Goal: Information Seeking & Learning: Learn about a topic

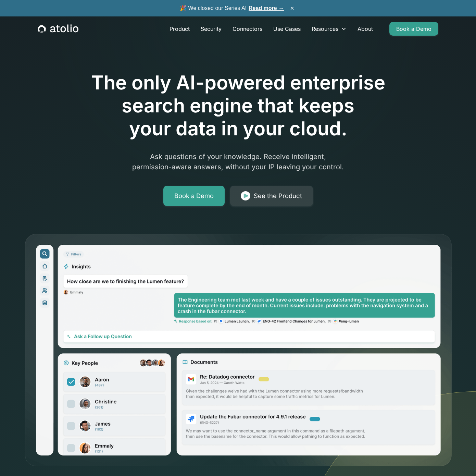
click at [164, 133] on h1 "The only AI-powered enterprise search engine that keeps your data in your cloud." at bounding box center [238, 105] width 351 height 69
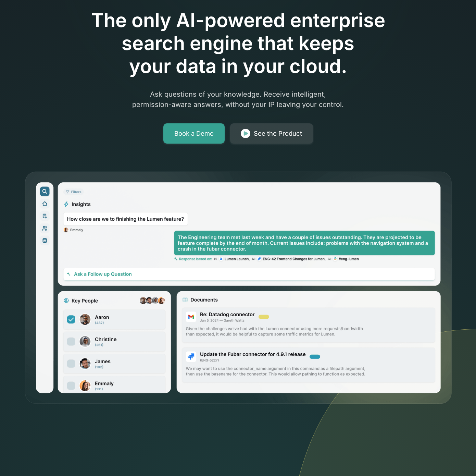
scroll to position [64, 0]
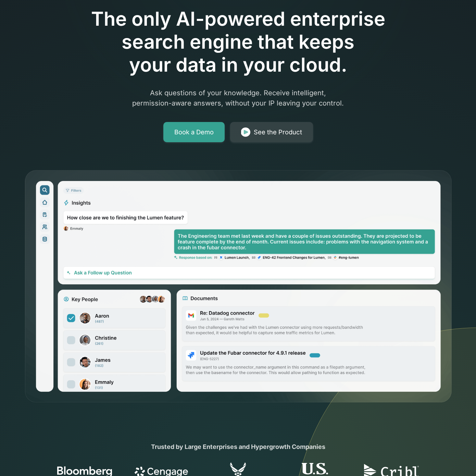
click at [157, 315] on img at bounding box center [238, 287] width 428 height 234
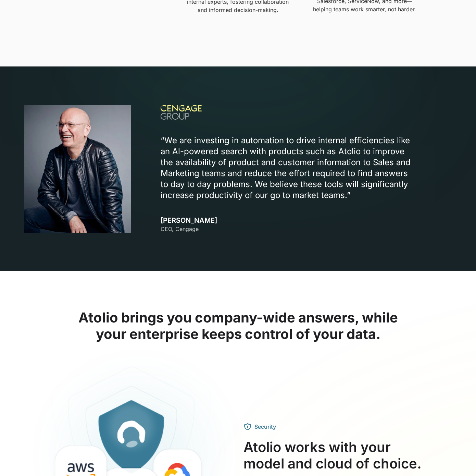
scroll to position [727, 0]
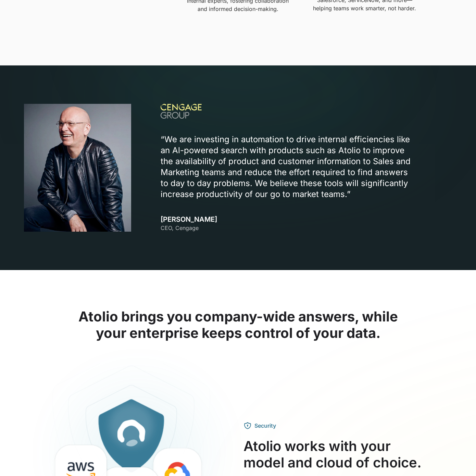
click at [189, 160] on p "“We are investing in automation to drive internal efficiencies like an Al-power…" at bounding box center [289, 167] width 257 height 66
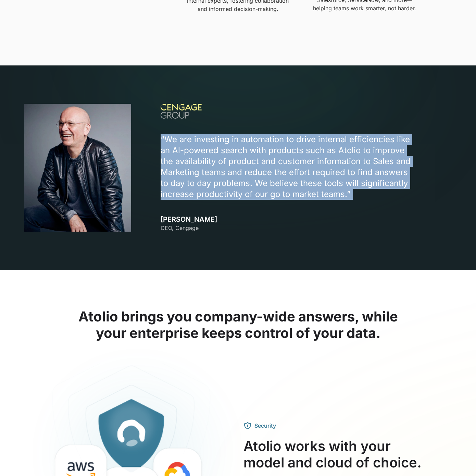
click at [189, 160] on p "“We are investing in automation to drive internal efficiencies like an Al-power…" at bounding box center [289, 167] width 257 height 66
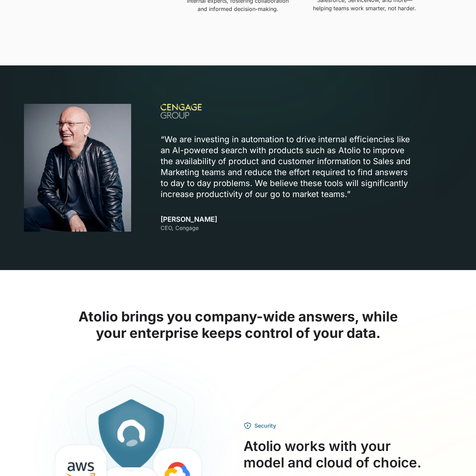
click at [185, 161] on p "“We are investing in automation to drive internal efficiencies like an Al-power…" at bounding box center [289, 167] width 257 height 66
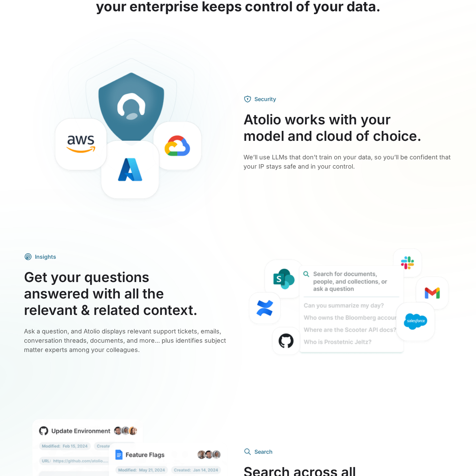
click at [205, 237] on div "Security Atolio works with your model and cloud of choice. We’ll use LLMs that …" at bounding box center [238, 311] width 428 height 549
click at [301, 126] on h3 "Atolio works with your model and cloud of choice." at bounding box center [347, 127] width 209 height 33
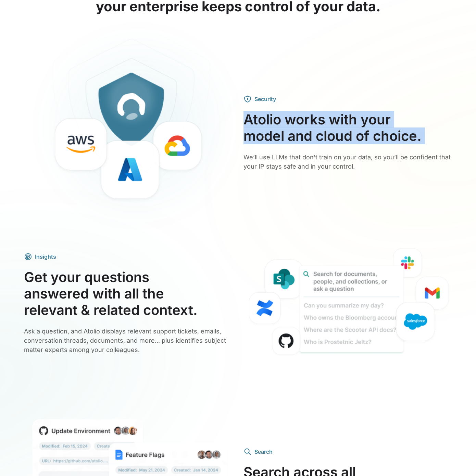
click at [301, 126] on h3 "Atolio works with your model and cloud of choice." at bounding box center [347, 127] width 209 height 33
click at [292, 132] on h3 "Atolio works with your model and cloud of choice." at bounding box center [347, 127] width 209 height 33
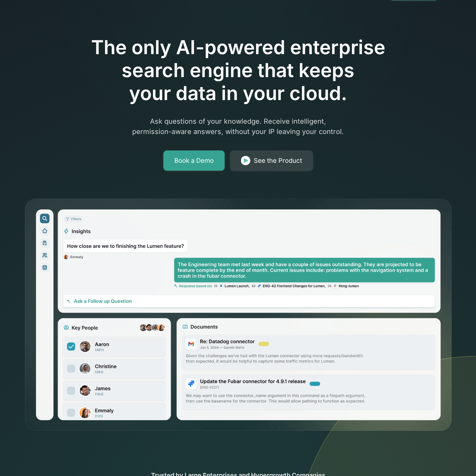
scroll to position [0, 0]
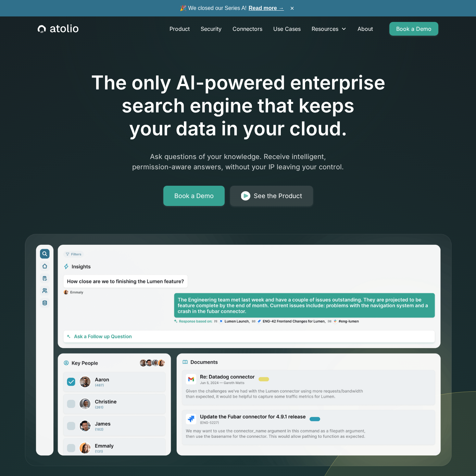
drag, startPoint x: 210, startPoint y: 285, endPoint x: 215, endPoint y: 246, distance: 39.0
click at [210, 285] on img at bounding box center [238, 350] width 428 height 234
click at [210, 29] on link "Security" at bounding box center [211, 29] width 32 height 14
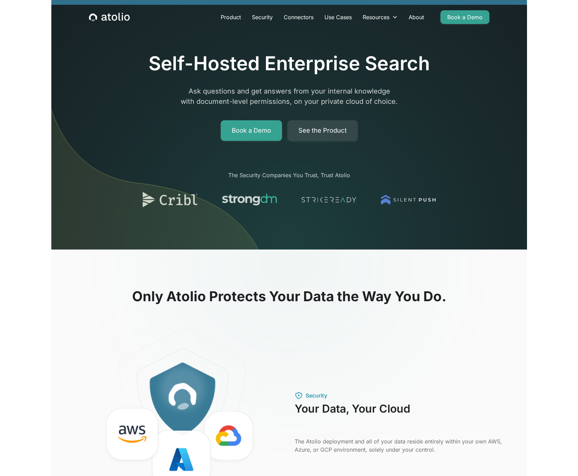
scroll to position [12, 0]
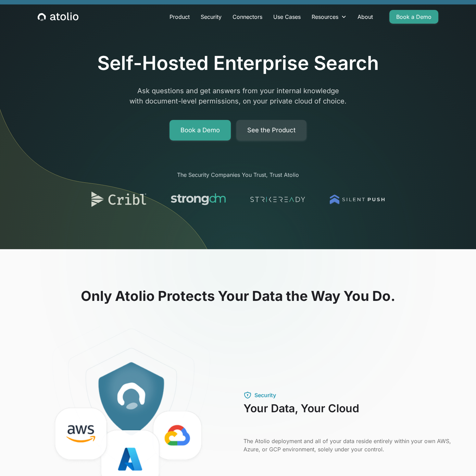
click at [220, 293] on h2 "Only Atolio Protects Your Data the Way You Do." at bounding box center [238, 296] width 428 height 16
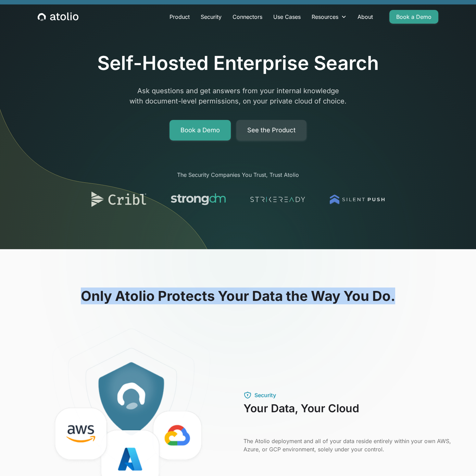
click at [220, 293] on h2 "Only Atolio Protects Your Data the Way You Do." at bounding box center [238, 296] width 428 height 16
click at [296, 293] on h2 "Only Atolio Protects Your Data the Way You Do." at bounding box center [238, 296] width 428 height 16
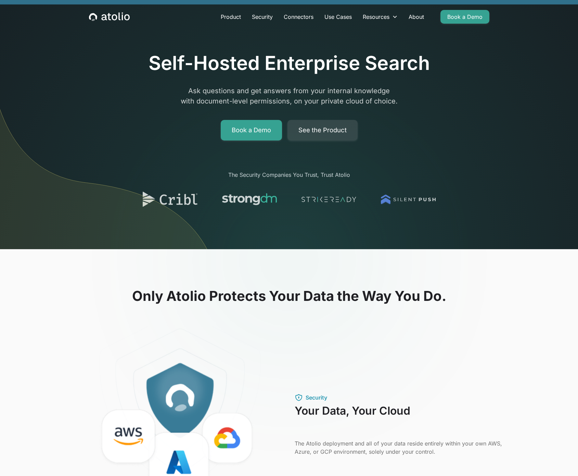
click at [114, 18] on icon "home" at bounding box center [109, 16] width 41 height 9
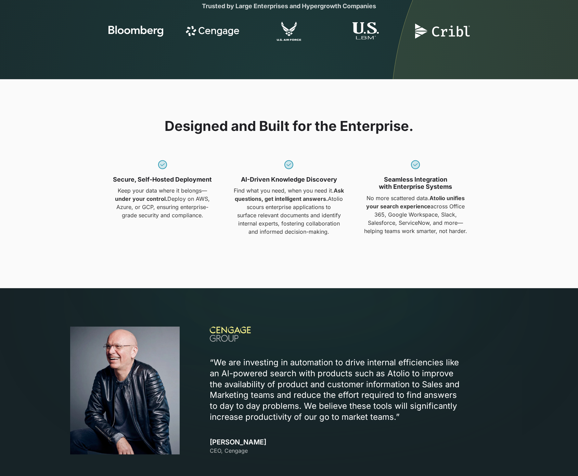
scroll to position [835, 0]
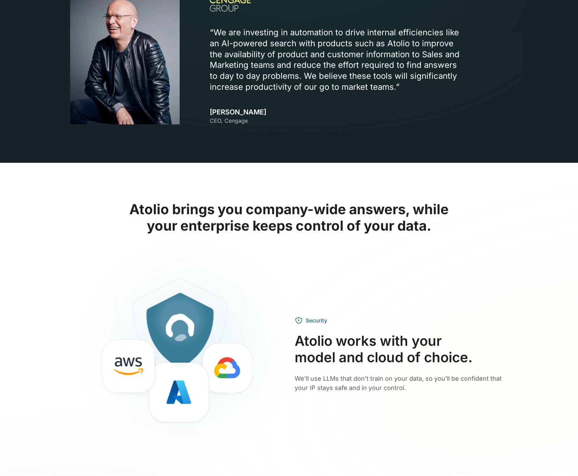
click at [368, 317] on div "Security" at bounding box center [402, 320] width 214 height 8
click at [374, 337] on h3 "Atolio works with your model and cloud of choice." at bounding box center [402, 349] width 214 height 33
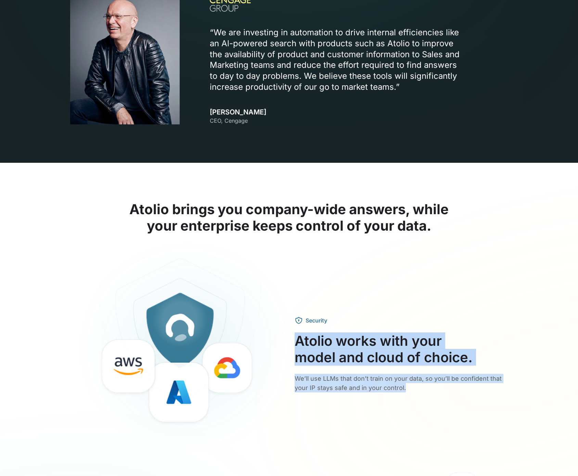
drag, startPoint x: 449, startPoint y: 416, endPoint x: 360, endPoint y: 326, distance: 126.9
click at [360, 326] on div "Security Atolio works with your model and cloud of choice. We’ll use LLMs that …" at bounding box center [289, 354] width 438 height 197
click at [360, 326] on div "Security Atolio works with your model and cloud of choice. We’ll use LLMs that …" at bounding box center [402, 354] width 214 height 76
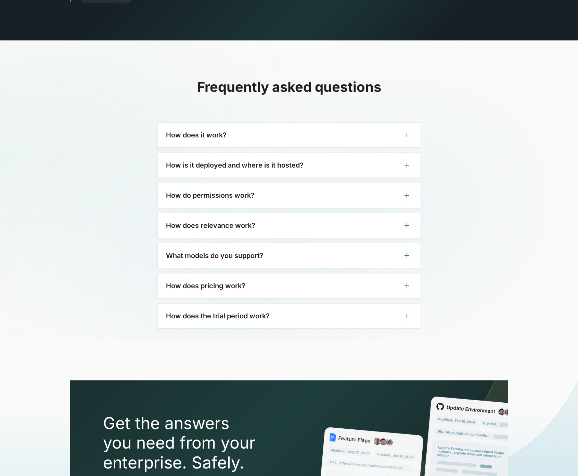
scroll to position [2070, 0]
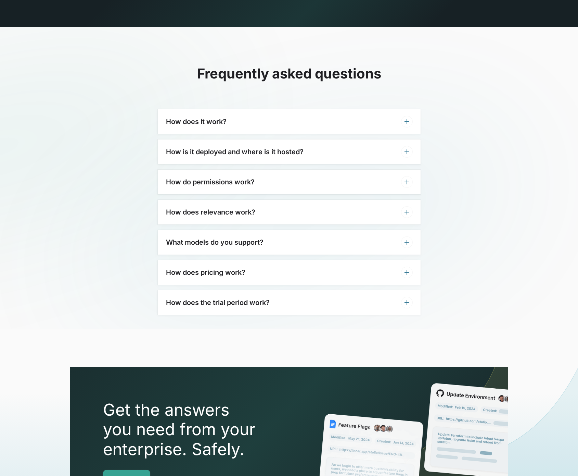
click at [263, 109] on div "How does it work?" at bounding box center [289, 121] width 263 height 25
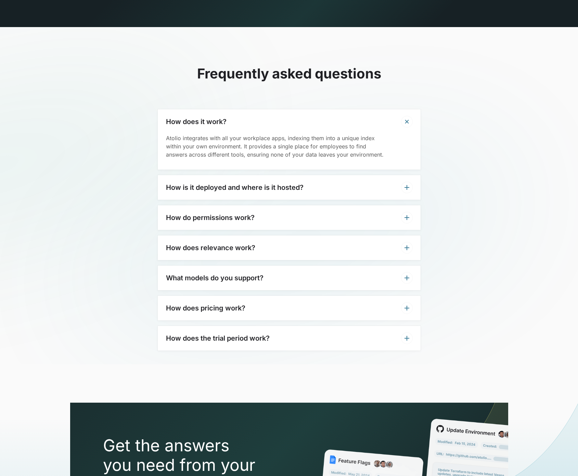
click at [262, 183] on h3 "How is it deployed and where is it hosted?" at bounding box center [235, 187] width 138 height 8
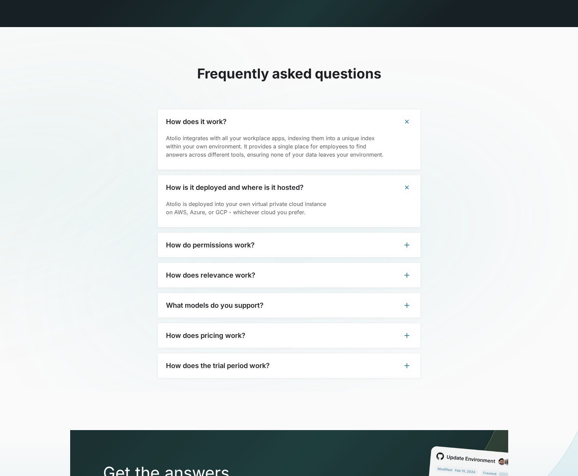
click at [261, 236] on div "How do permissions work?" at bounding box center [289, 245] width 263 height 25
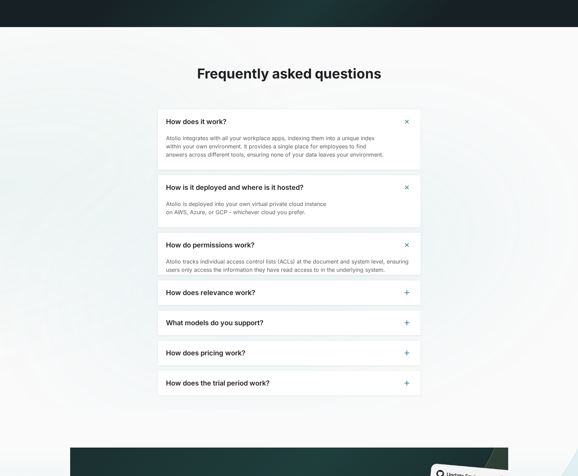
click at [262, 272] on div "How does it work? Atolio integrates with all your workplace apps, indexing them…" at bounding box center [289, 252] width 263 height 286
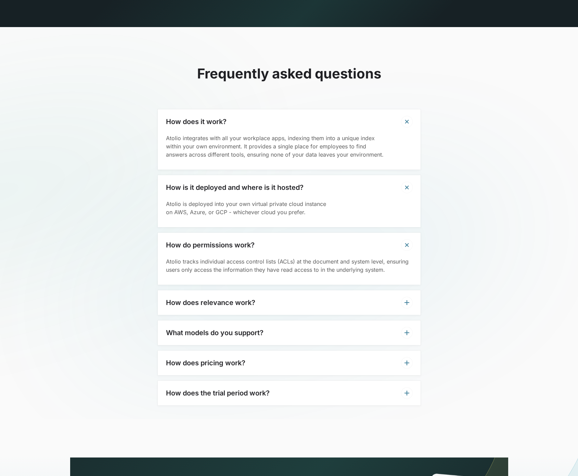
click at [268, 300] on div "How does relevance work?" at bounding box center [289, 302] width 263 height 25
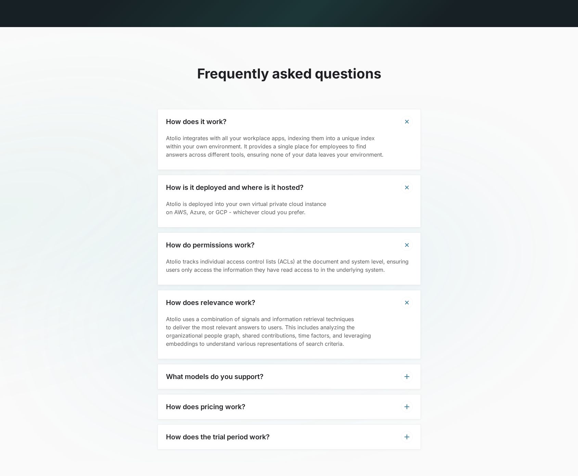
click at [274, 364] on div "What models do you support?" at bounding box center [289, 376] width 263 height 25
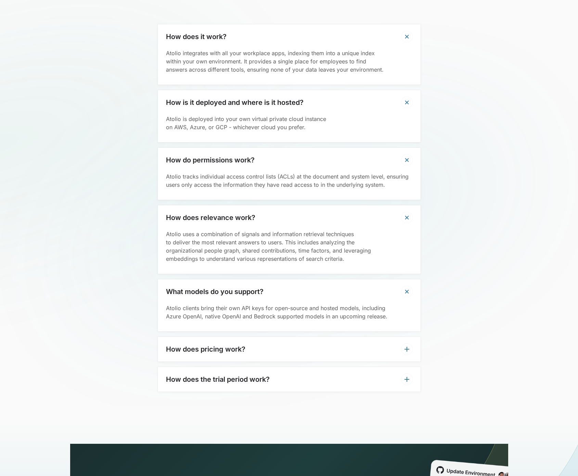
scroll to position [2294, 0]
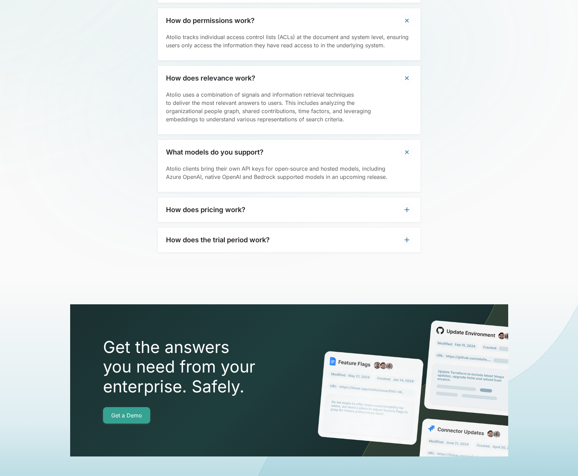
click at [262, 197] on div "How does pricing work?" at bounding box center [289, 209] width 263 height 25
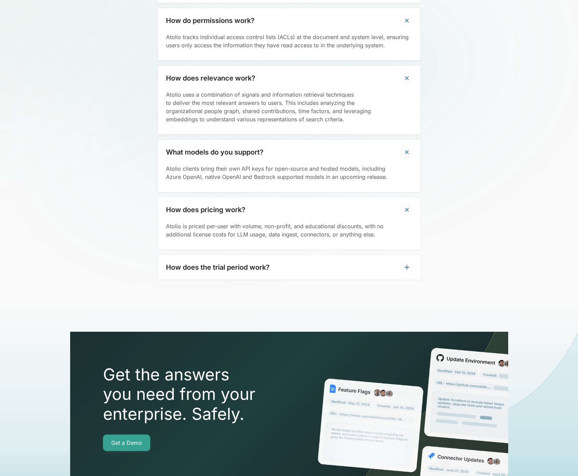
click at [270, 263] on h3 "How does the trial period work?" at bounding box center [218, 267] width 104 height 8
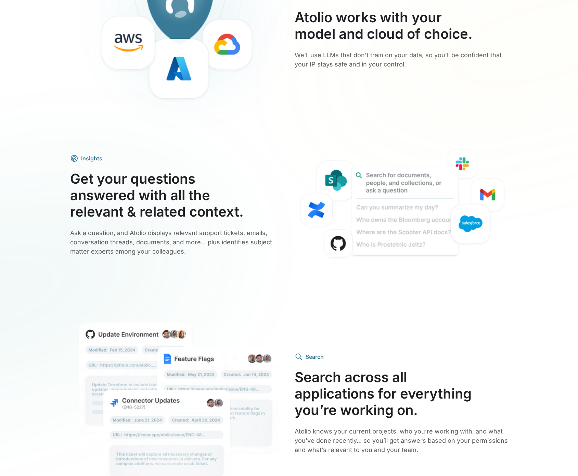
scroll to position [0, 0]
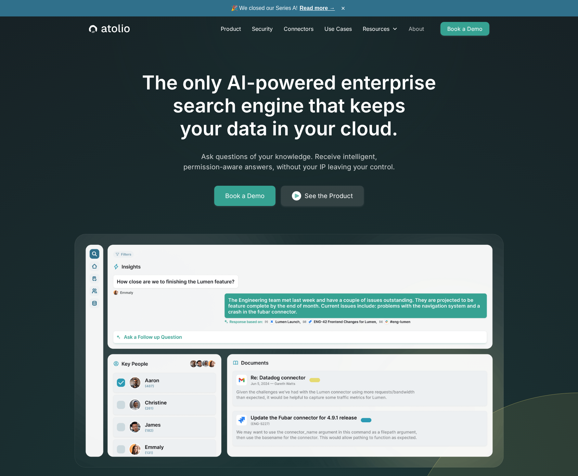
click at [416, 28] on link "About" at bounding box center [416, 29] width 26 height 14
